Goal: Feedback & Contribution: Submit feedback/report problem

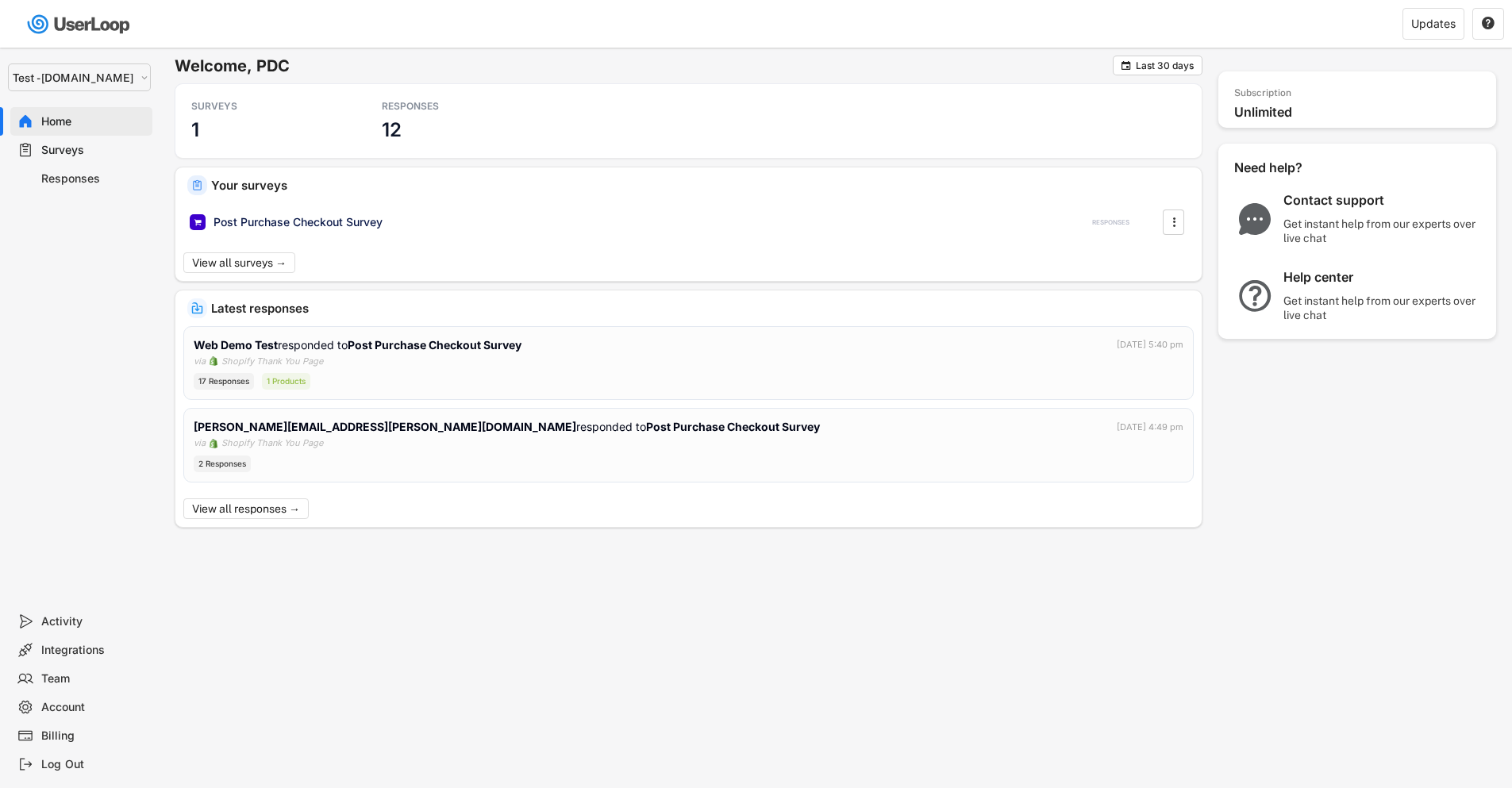
select select ""1348695171700984260__LOOKUP__1753345952268x539074249660034500""
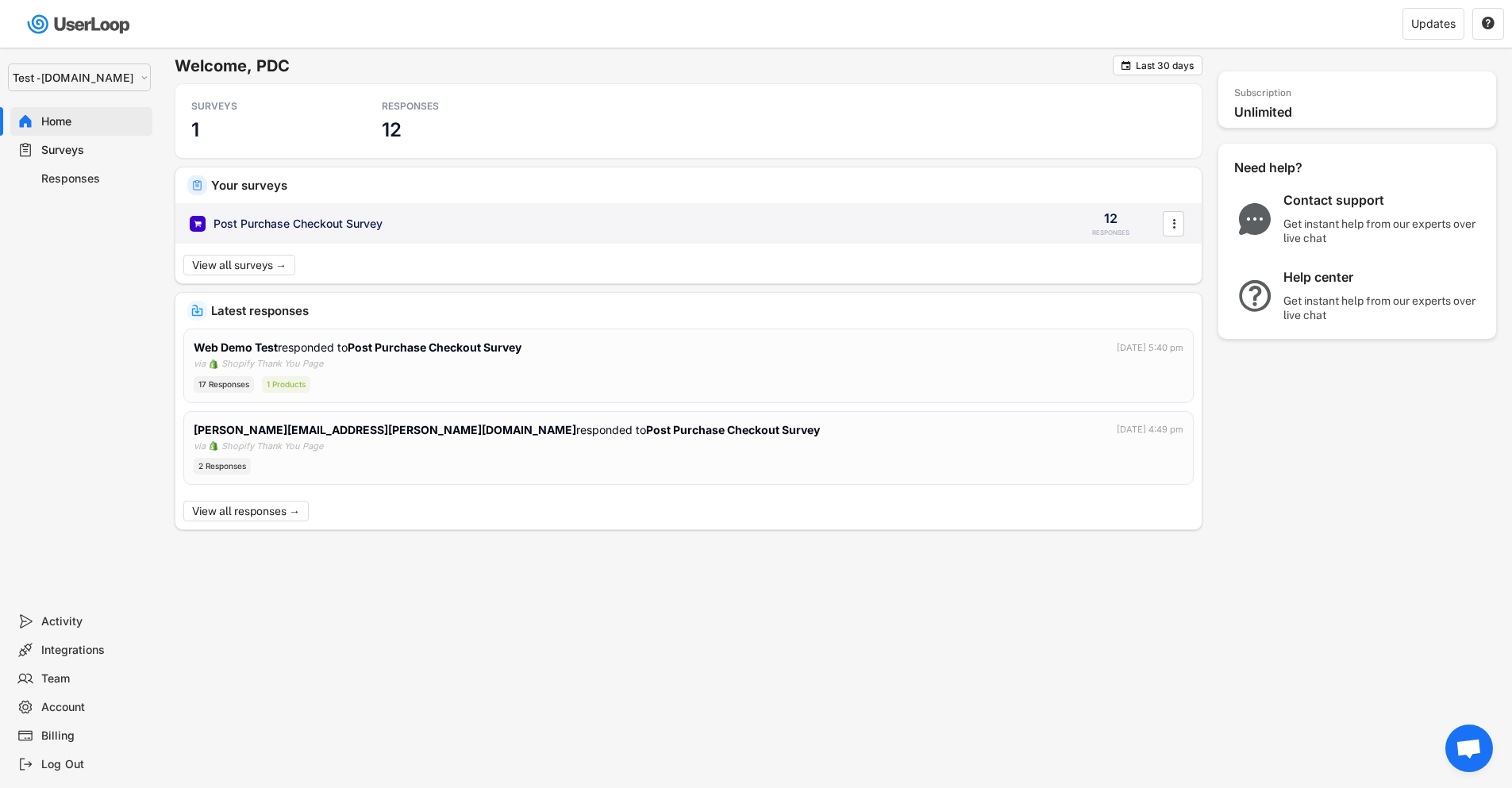
click at [330, 222] on div "Post Purchase Checkout Survey" at bounding box center [299, 223] width 169 height 16
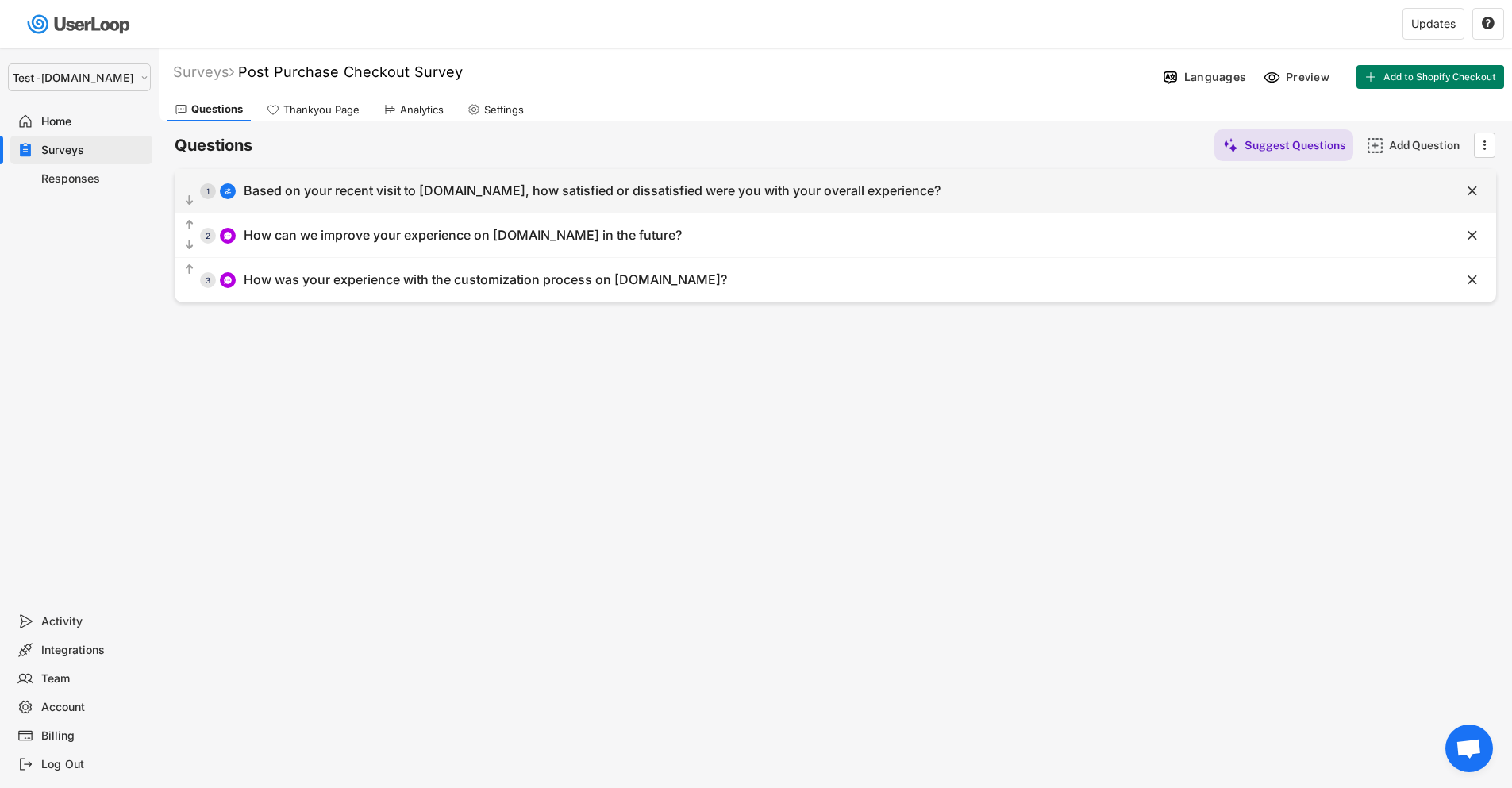
click at [1171, 198] on div "  1 Based on your recent visit to [DOMAIN_NAME], how satisfied or dissatisfie…" at bounding box center [795, 190] width 1242 height 35
select select ""1_5""
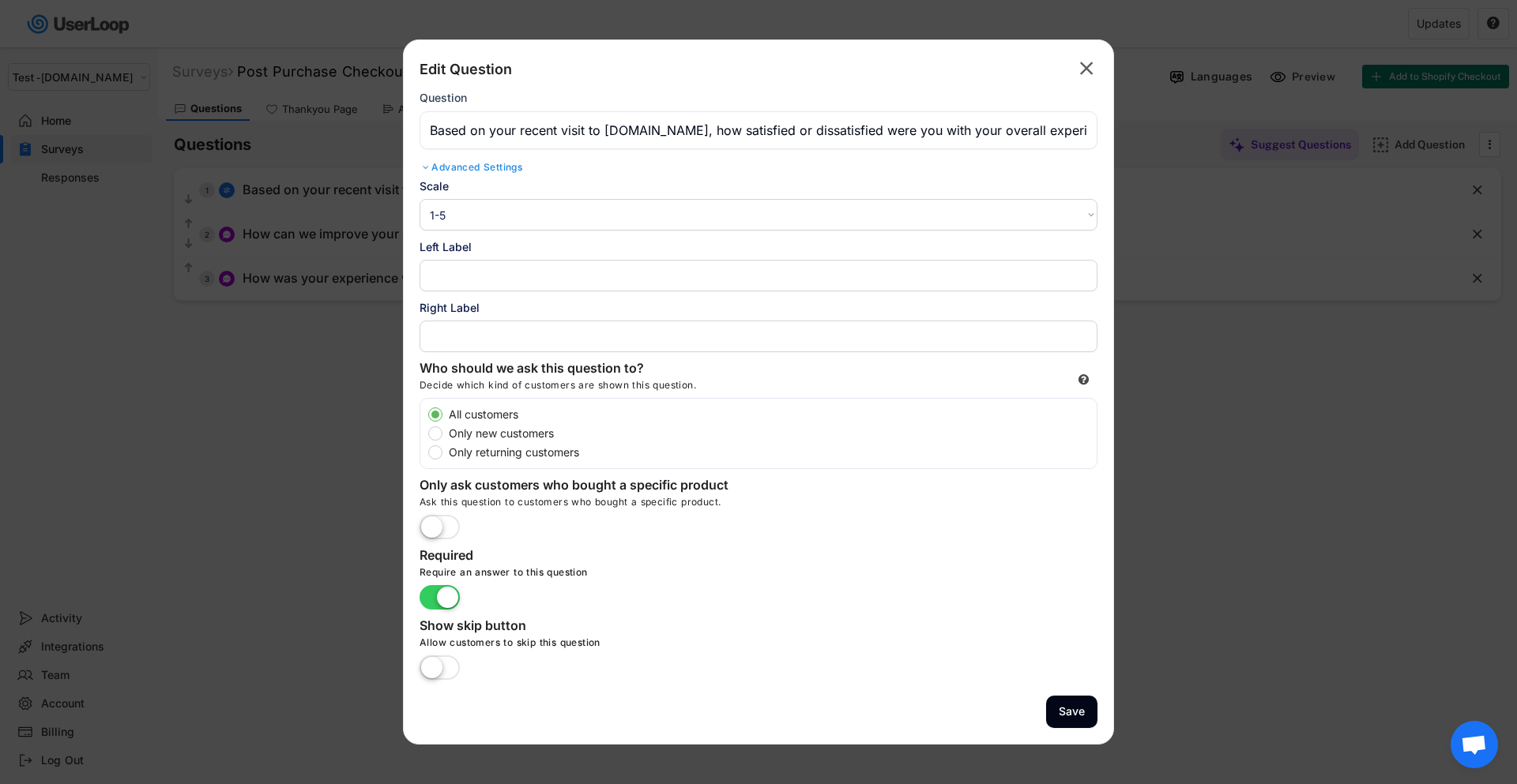
click at [621, 128] on input "input" at bounding box center [758, 130] width 678 height 38
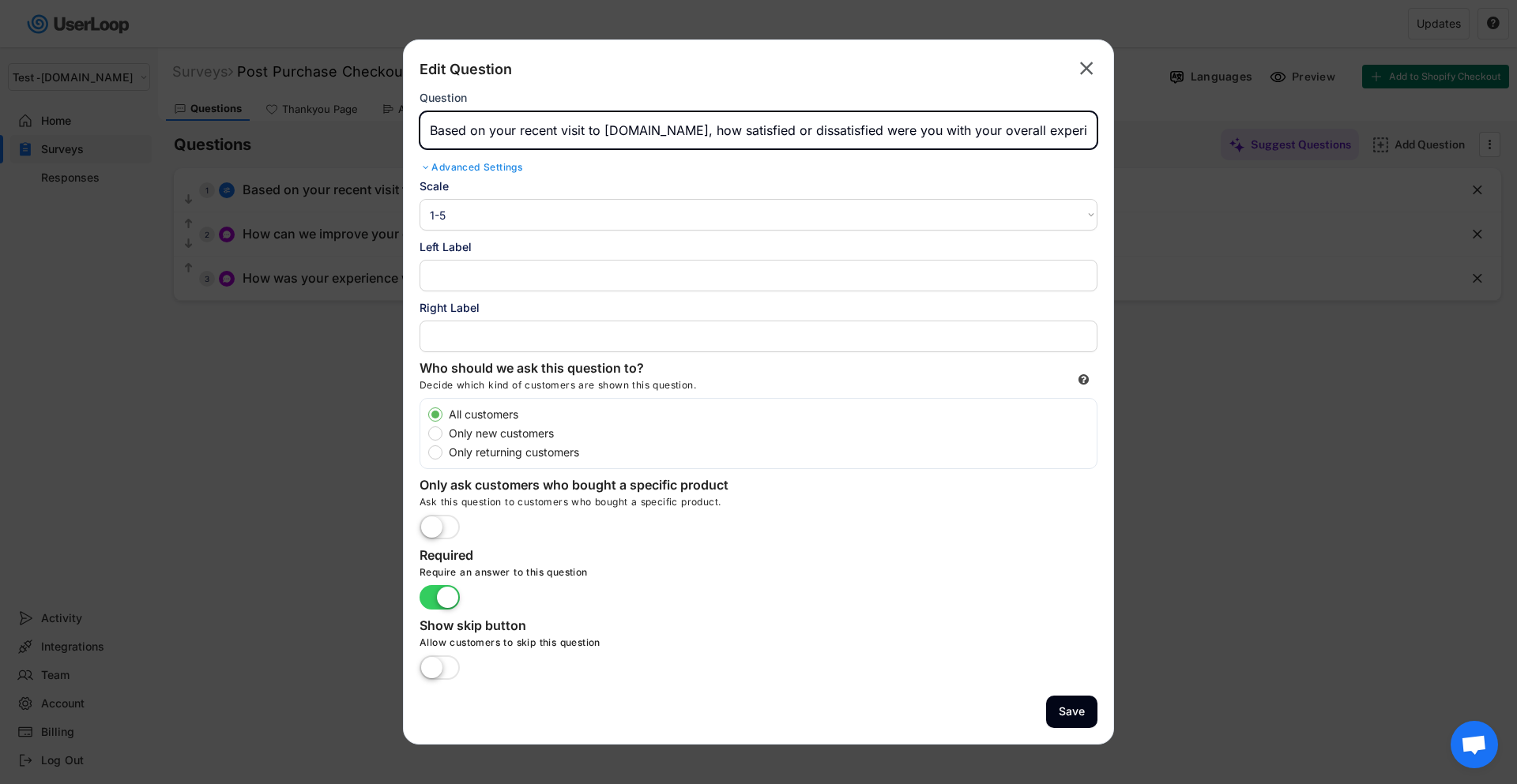
click at [621, 128] on input "input" at bounding box center [758, 130] width 678 height 38
paste input "Based on your recent visit to [DOMAIN_NAME], how satisfied or dissatisfied were…"
type input "Based on your recent visit to [DOMAIN_NAME], how satisfied or dissatisfied were…"
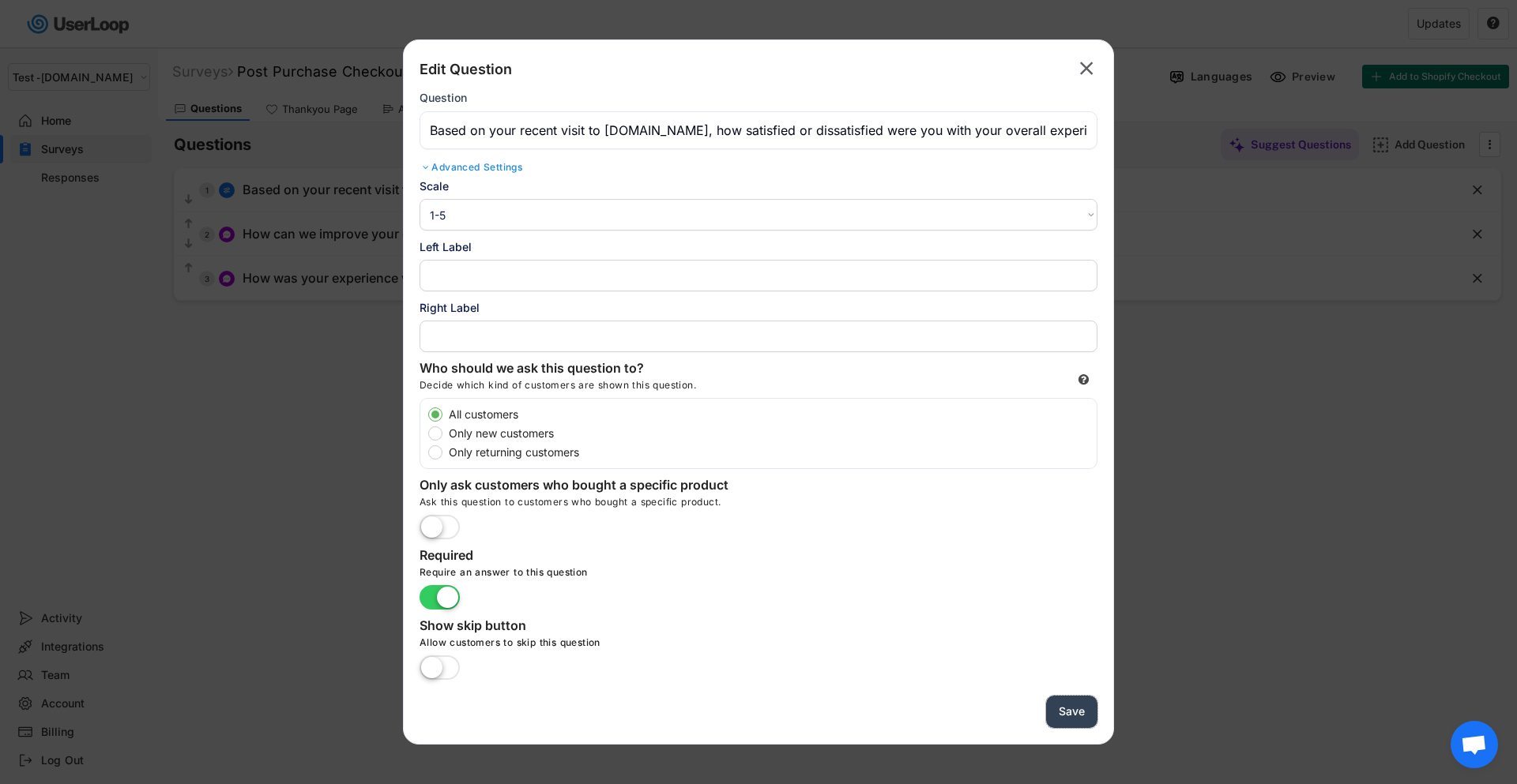
click at [1070, 708] on button "Save" at bounding box center [1072, 712] width 52 height 33
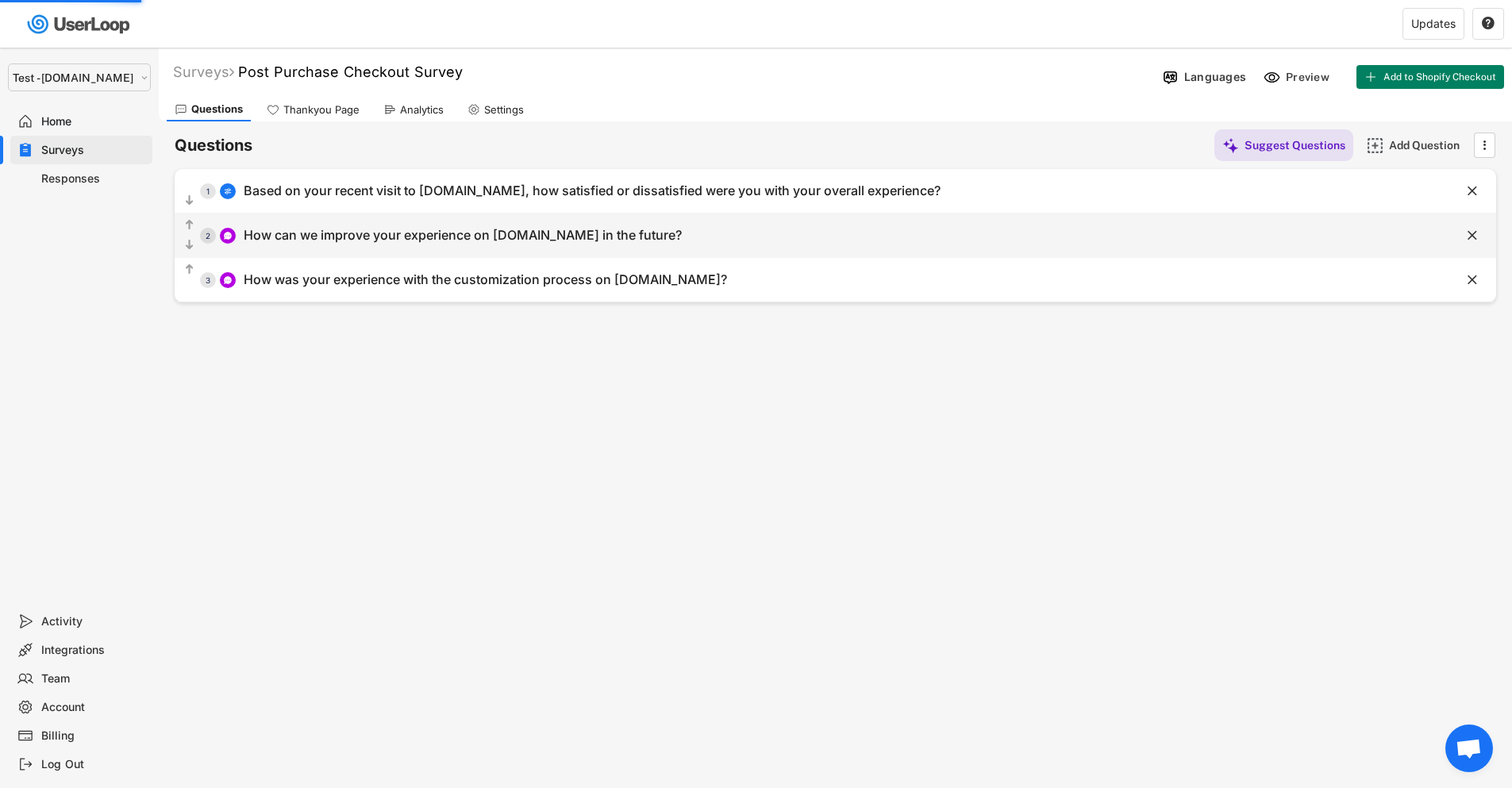
click at [705, 234] on div "  2 How can we improve your experience on [DOMAIN_NAME] in the future?" at bounding box center [795, 234] width 1242 height 35
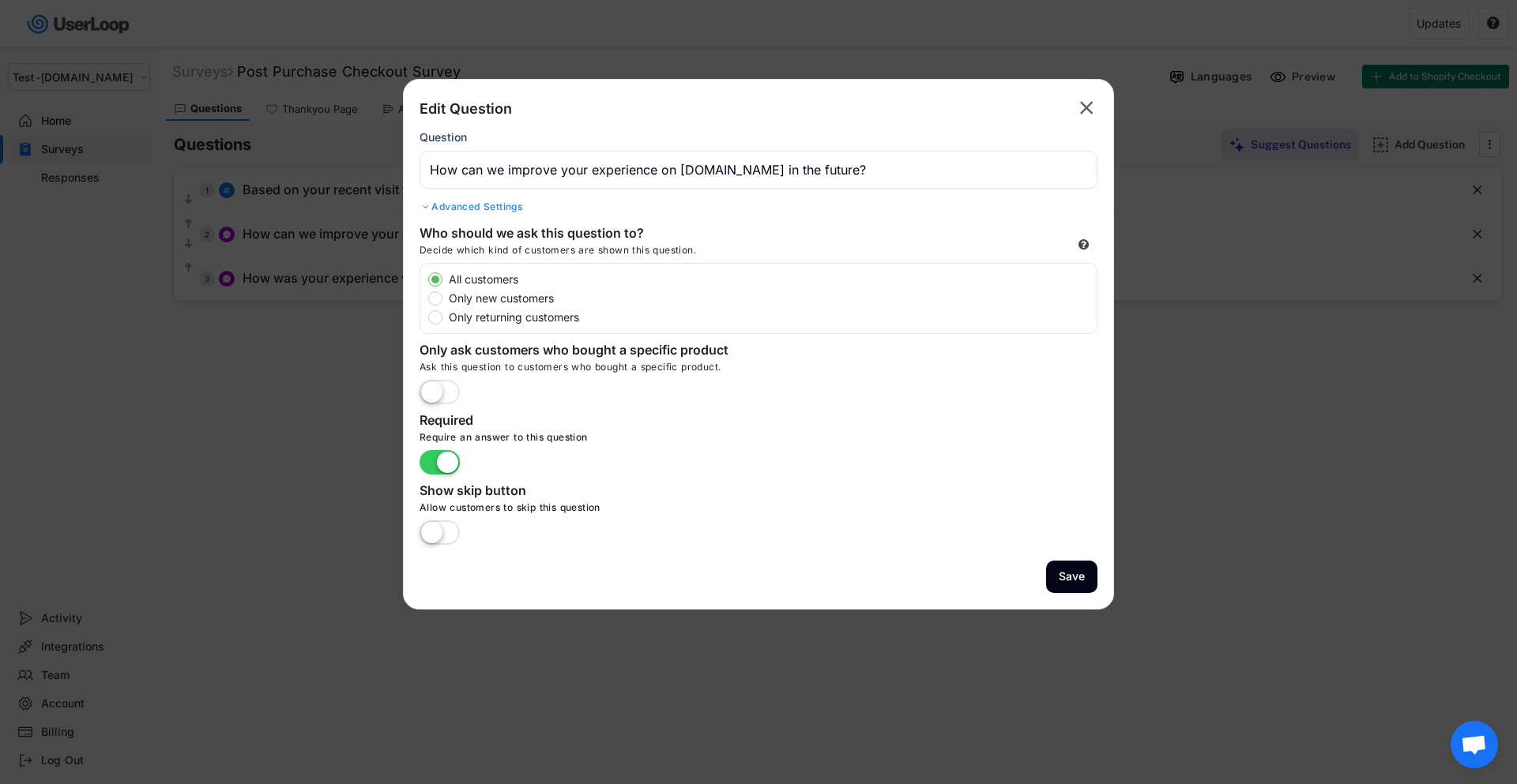
click at [702, 163] on input "input" at bounding box center [758, 169] width 678 height 38
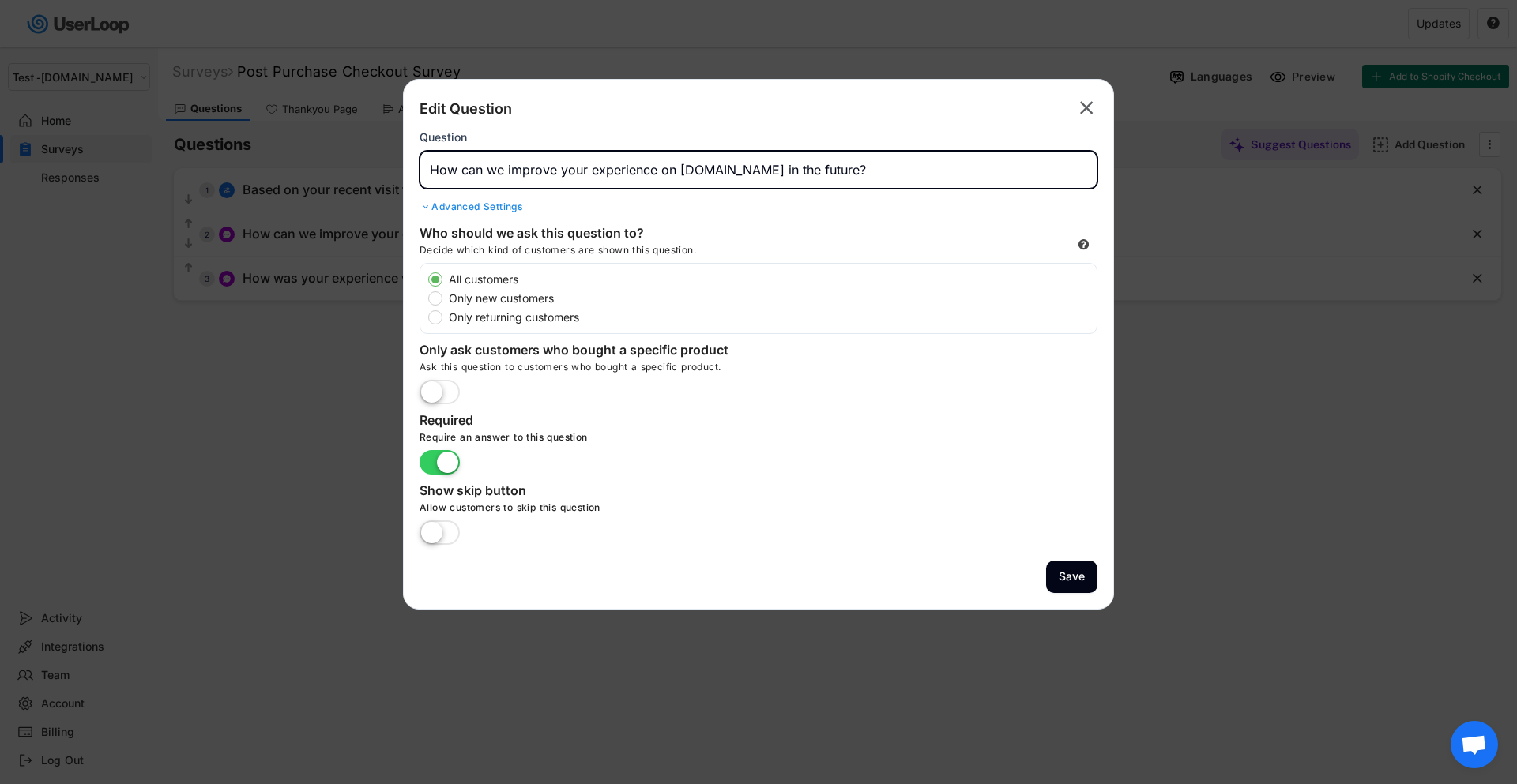
click at [702, 163] on input "input" at bounding box center [758, 169] width 678 height 38
paste input "How can we improve your experience on [DOMAIN_NAME] in the future?"
type input "How can we improve your experience on [DOMAIN_NAME] in the future?"
click at [1069, 578] on button "Save" at bounding box center [1072, 577] width 52 height 33
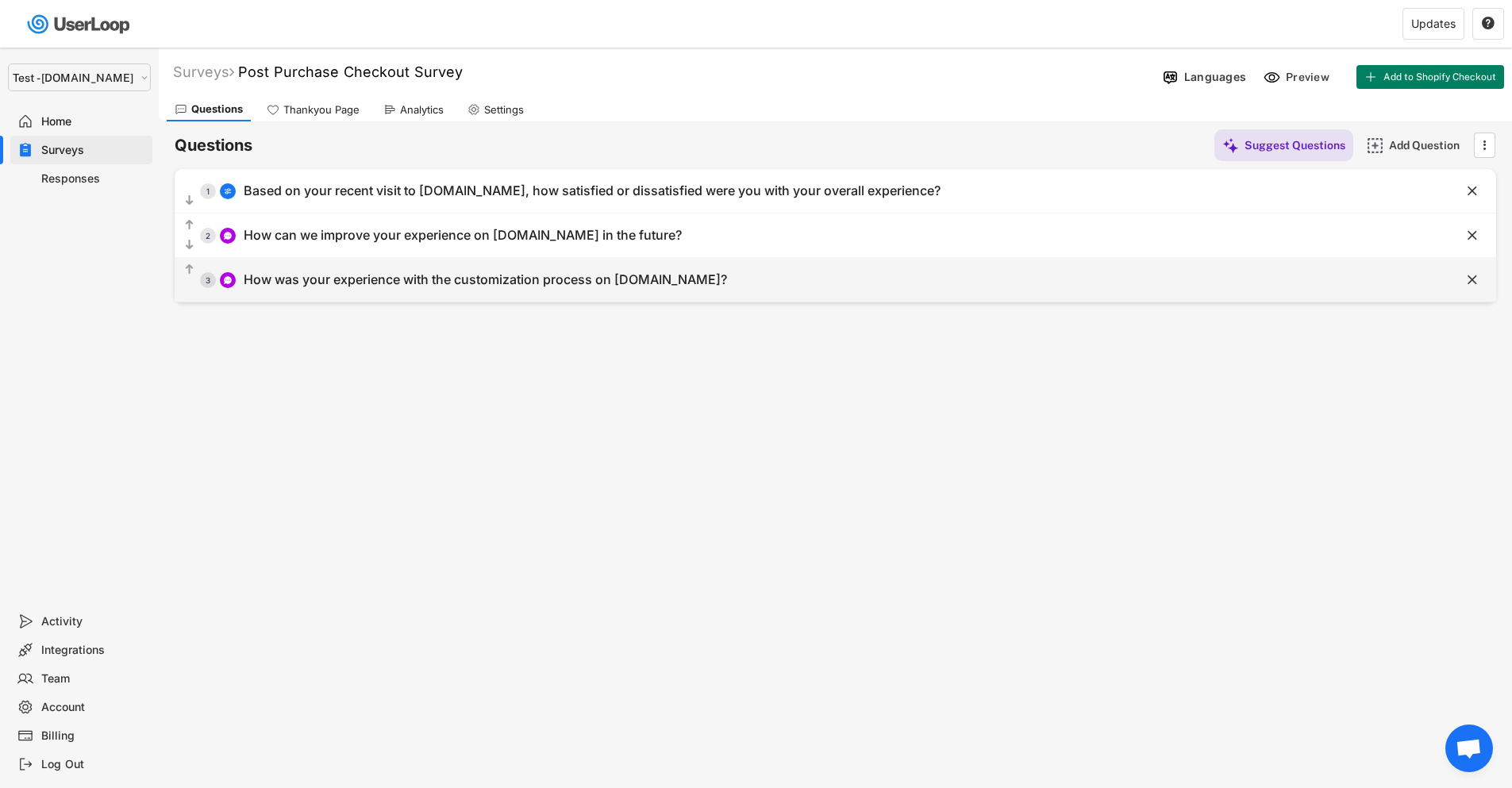
click at [794, 279] on div "  3 How was your experience with the customization process on [DOMAIN_NAME]?" at bounding box center [795, 279] width 1242 height 35
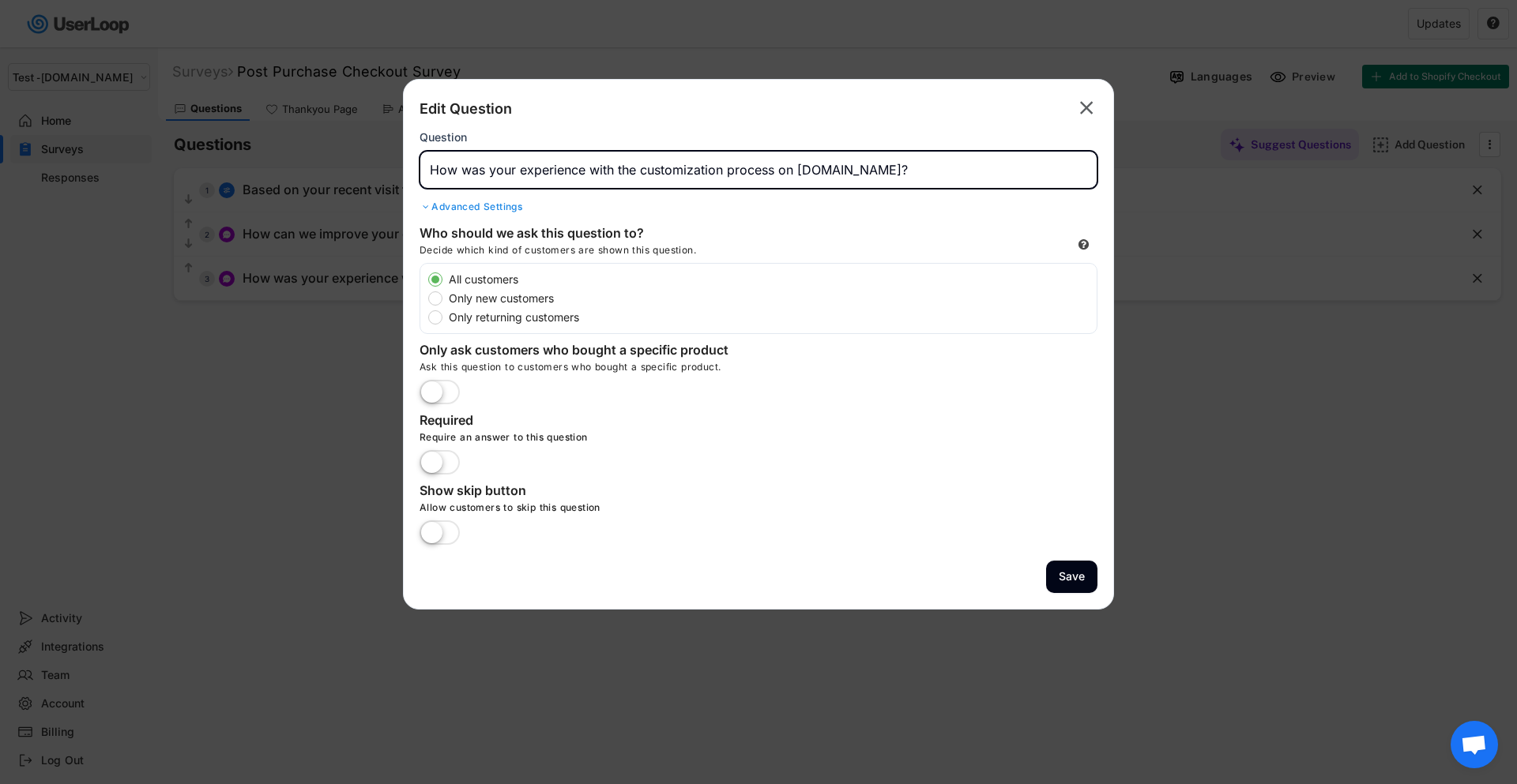
click at [816, 167] on input "input" at bounding box center [758, 169] width 678 height 38
paste input "How was your experience with the customization process on [DOMAIN_NAME]?"
type input "How was your experience with the customization process on [DOMAIN_NAME]?"
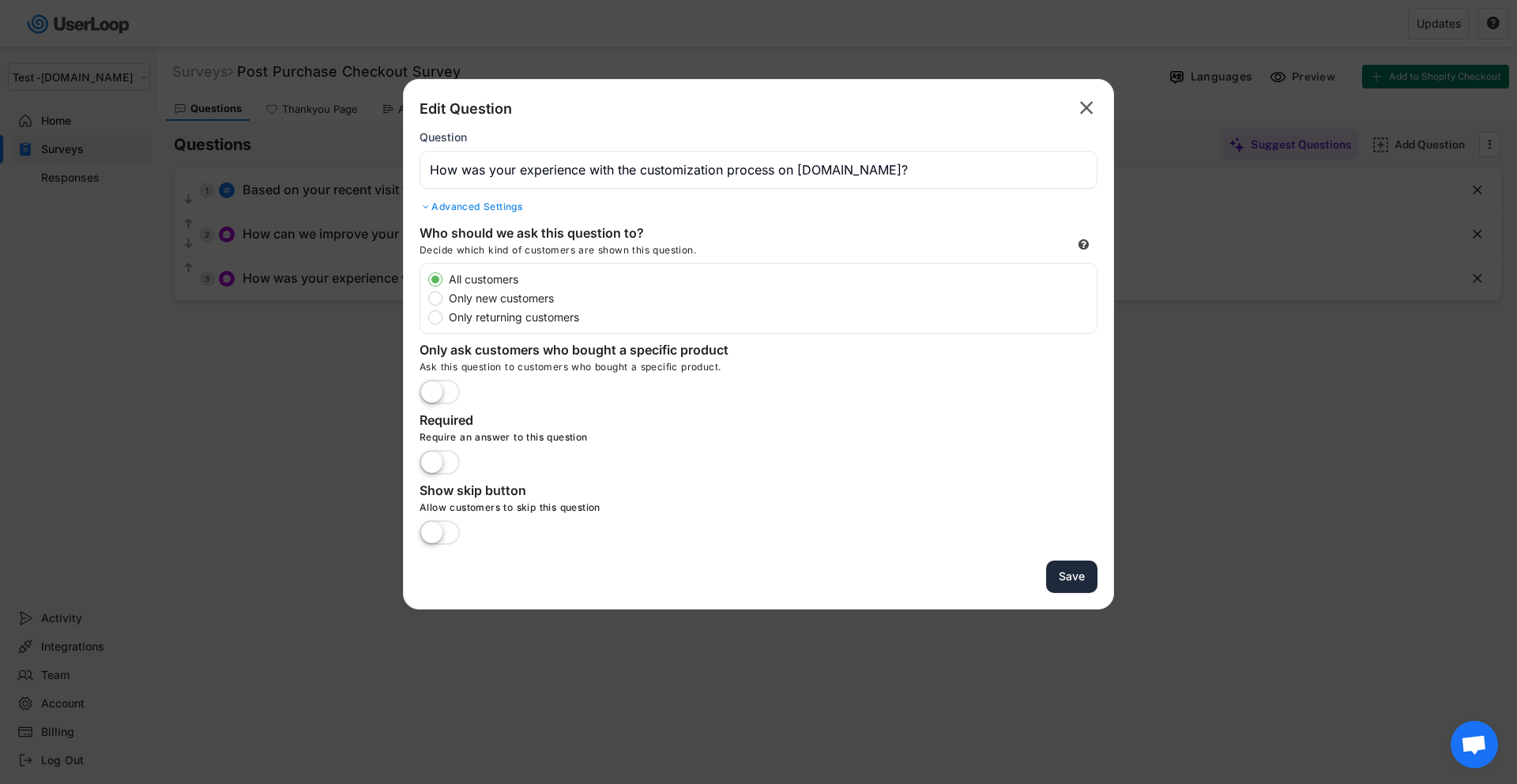
click at [1057, 588] on button "Save" at bounding box center [1072, 577] width 52 height 33
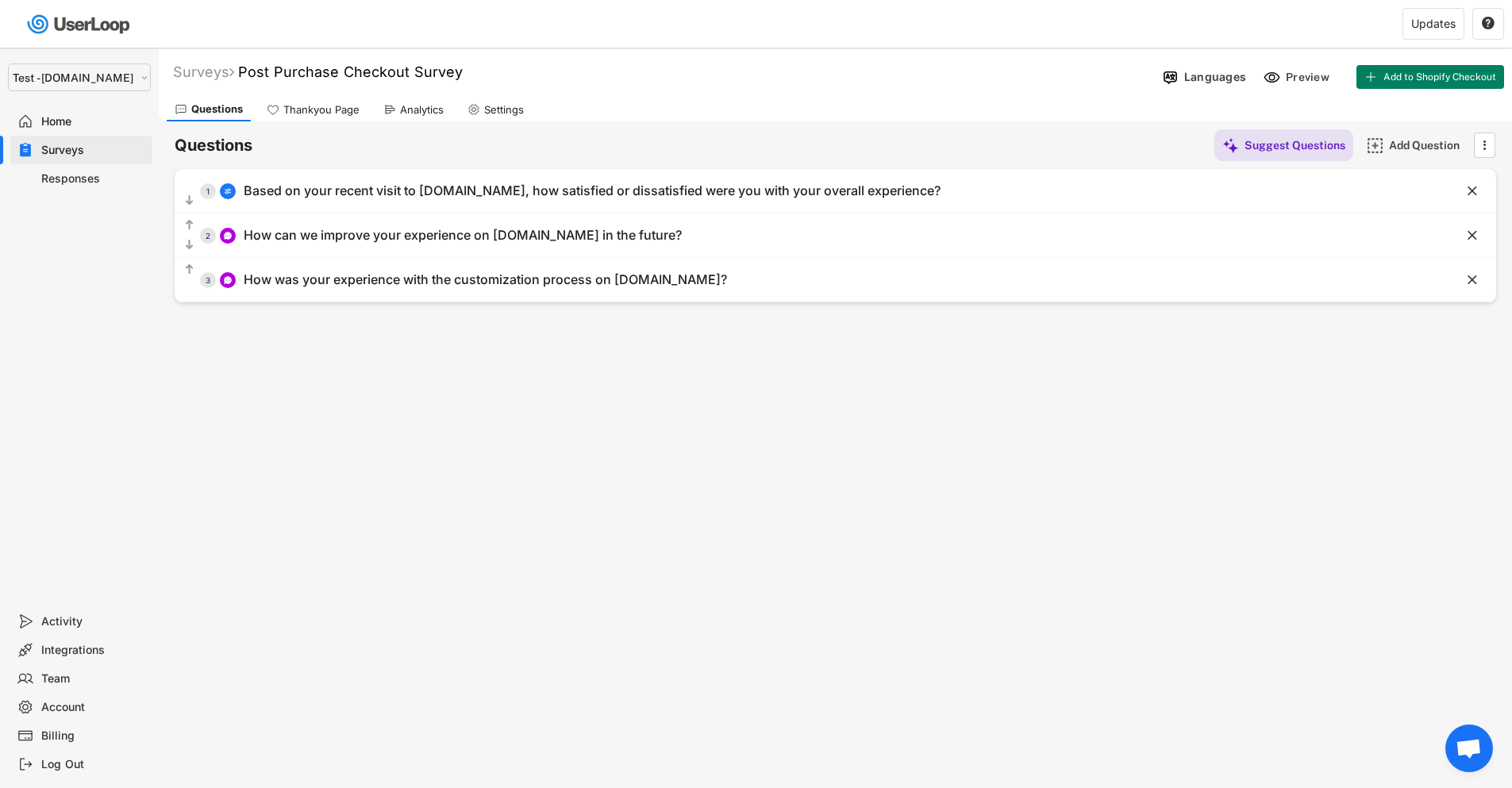
click at [691, 563] on div "Surveys Post Purchase Checkout Survey  Languages Preview Add to Shopify Checko…" at bounding box center [835, 430] width 1353 height 765
